Goal: Transaction & Acquisition: Purchase product/service

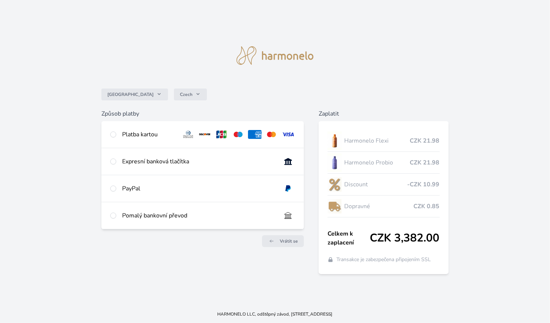
click at [292, 135] on img at bounding box center [288, 134] width 14 height 9
radio input "true"
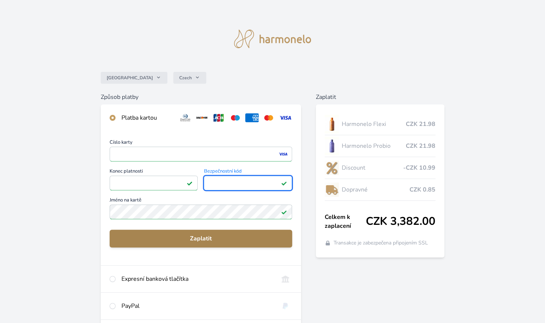
click at [210, 238] on span "Zaplatit" at bounding box center [200, 238] width 171 height 9
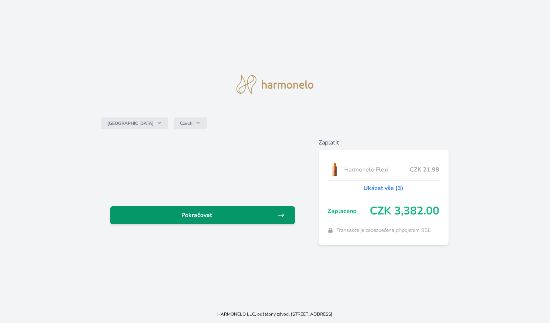
click at [252, 215] on span "Pokračovat" at bounding box center [196, 215] width 161 height 9
